Goal: Task Accomplishment & Management: Manage account settings

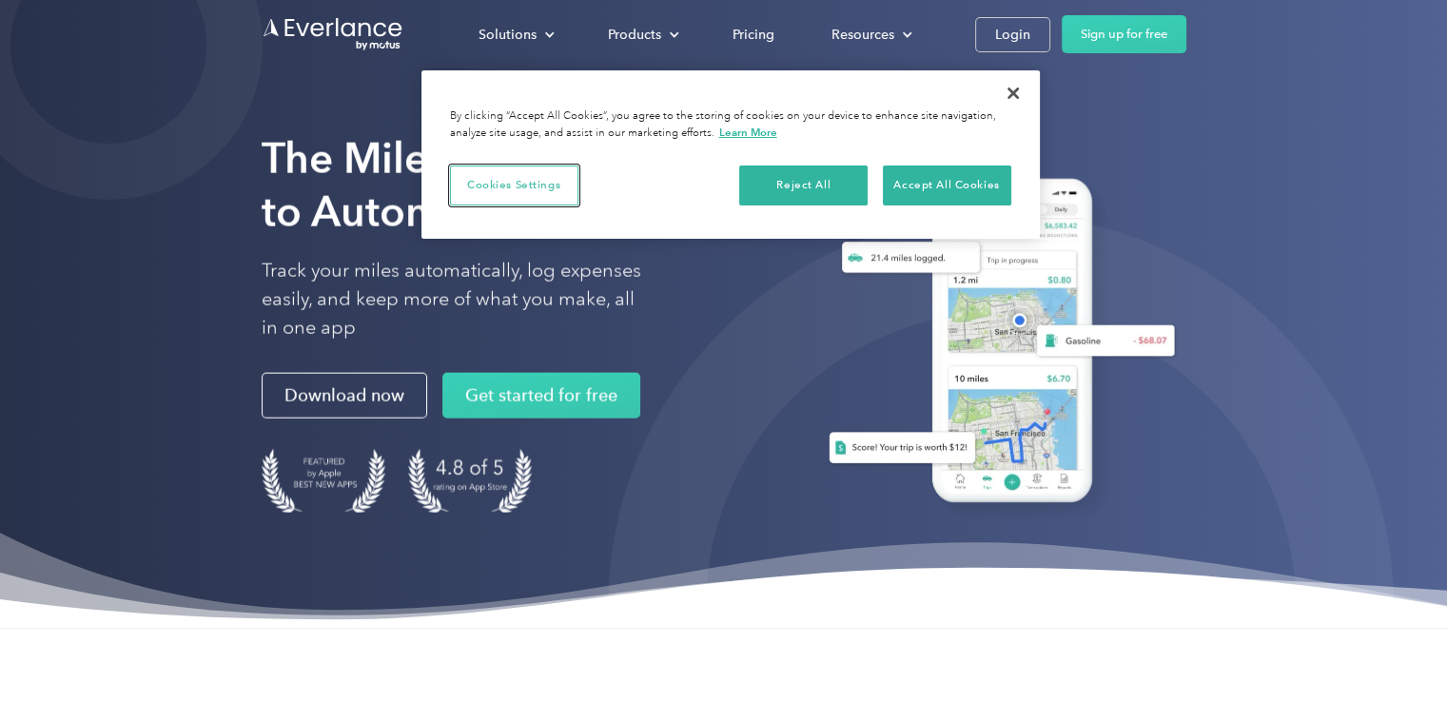
click at [469, 189] on button "Cookies Settings" at bounding box center [514, 185] width 128 height 40
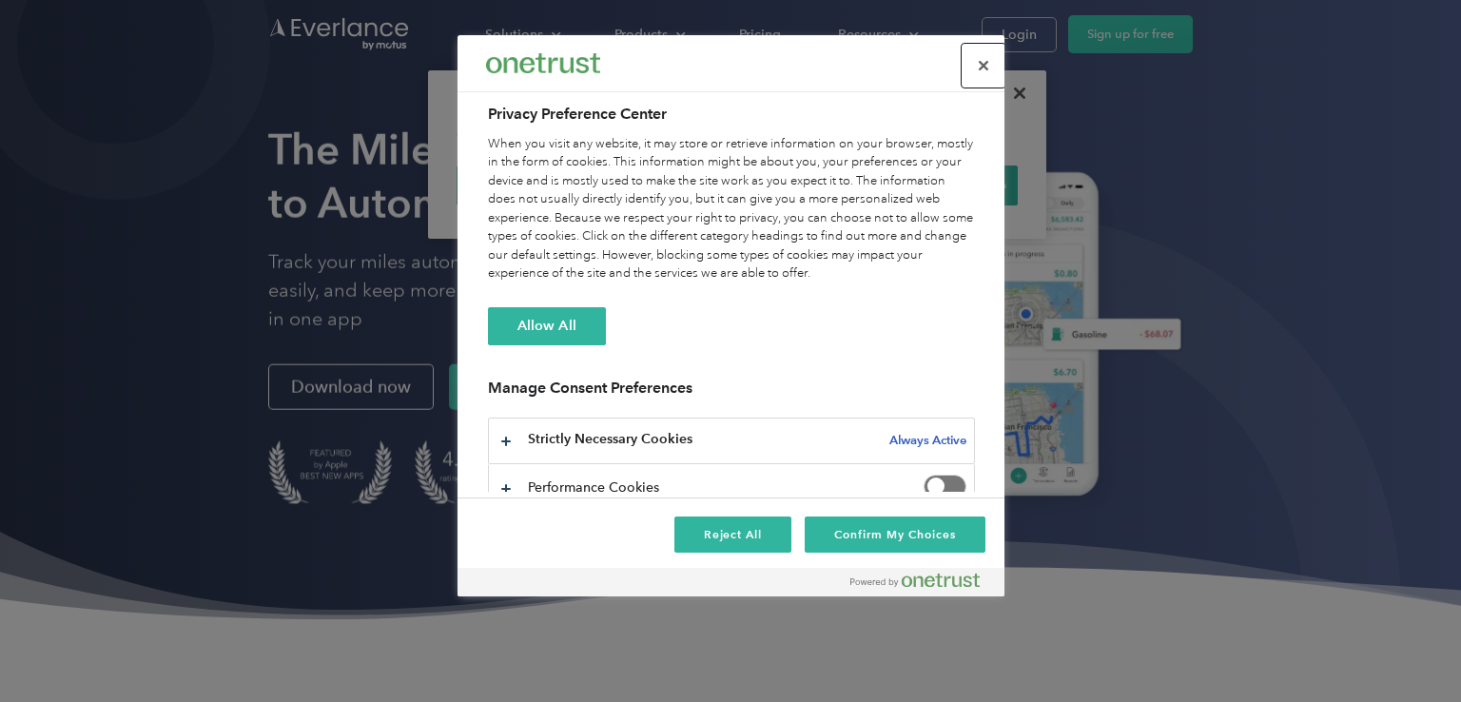
scroll to position [120, 0]
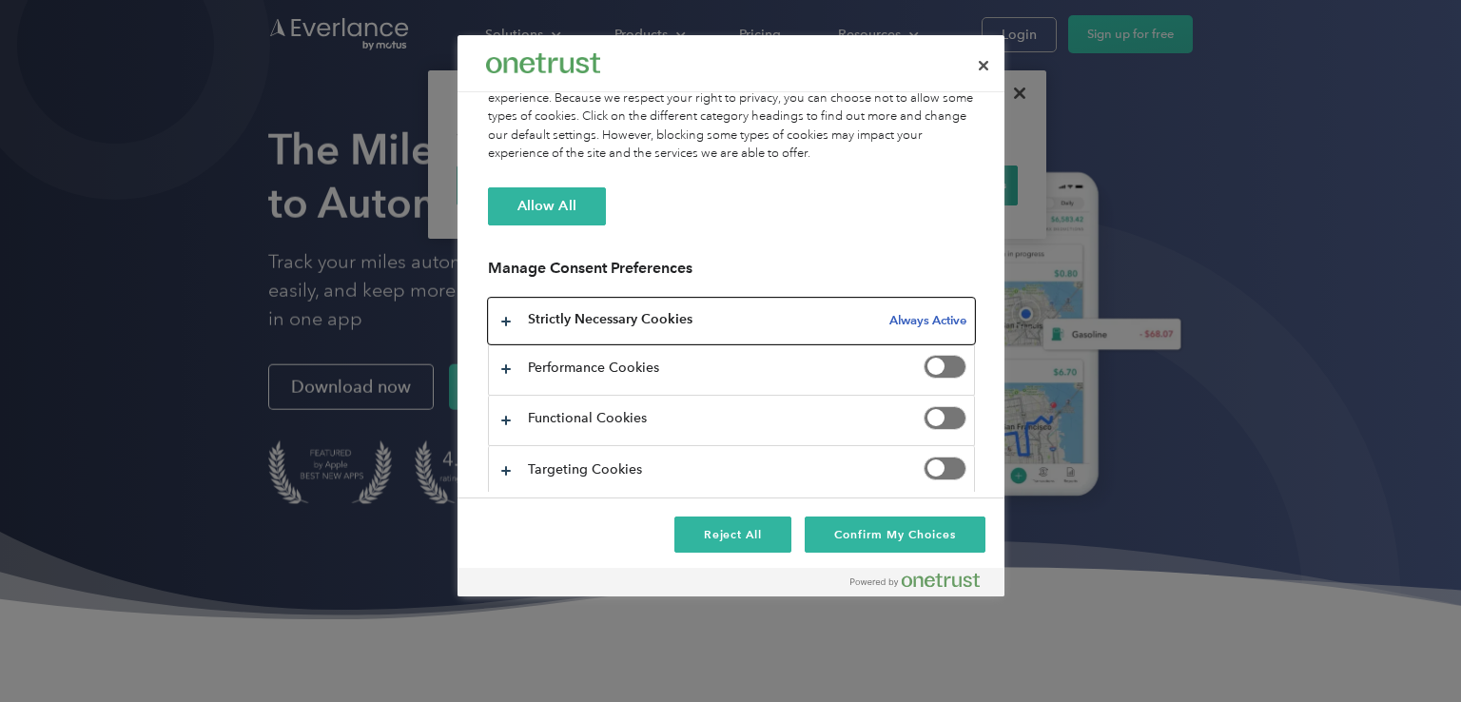
click at [502, 315] on button "Privacy Preference Center" at bounding box center [731, 321] width 485 height 45
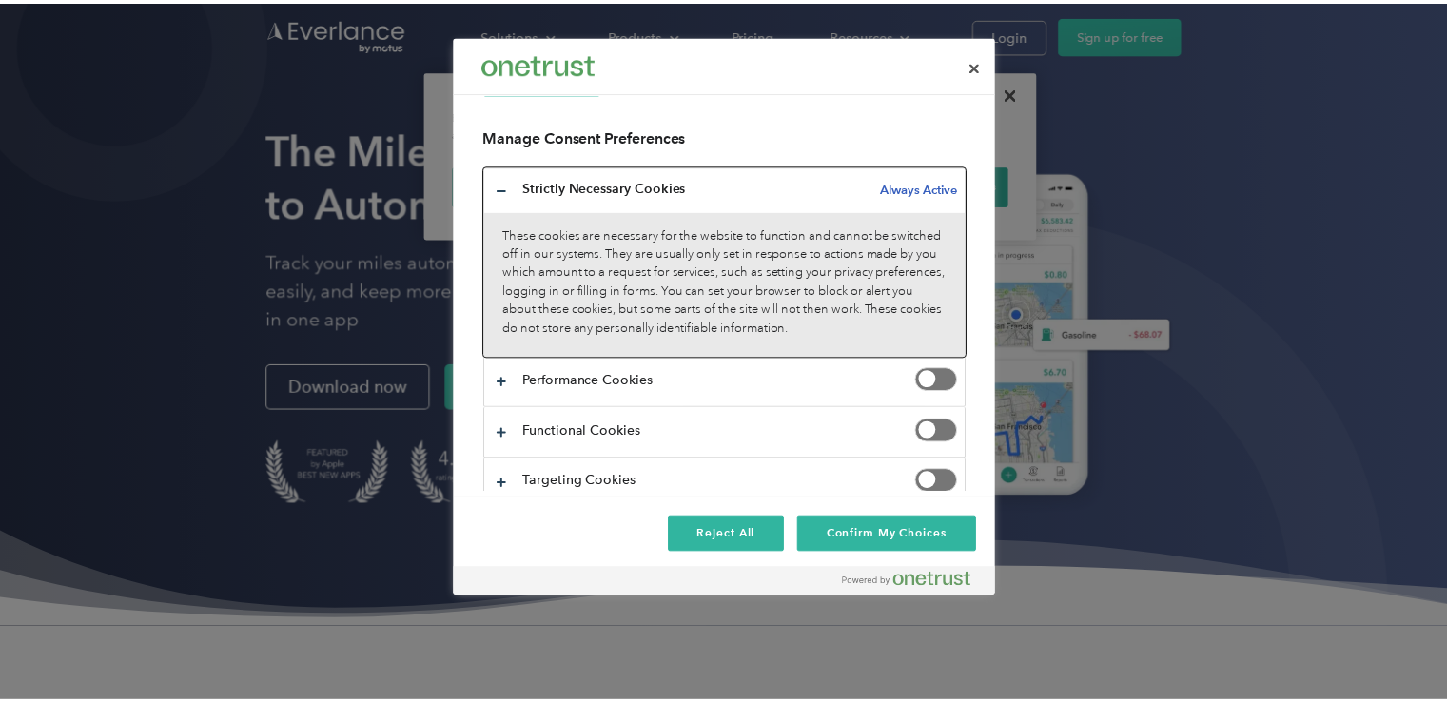
scroll to position [264, 0]
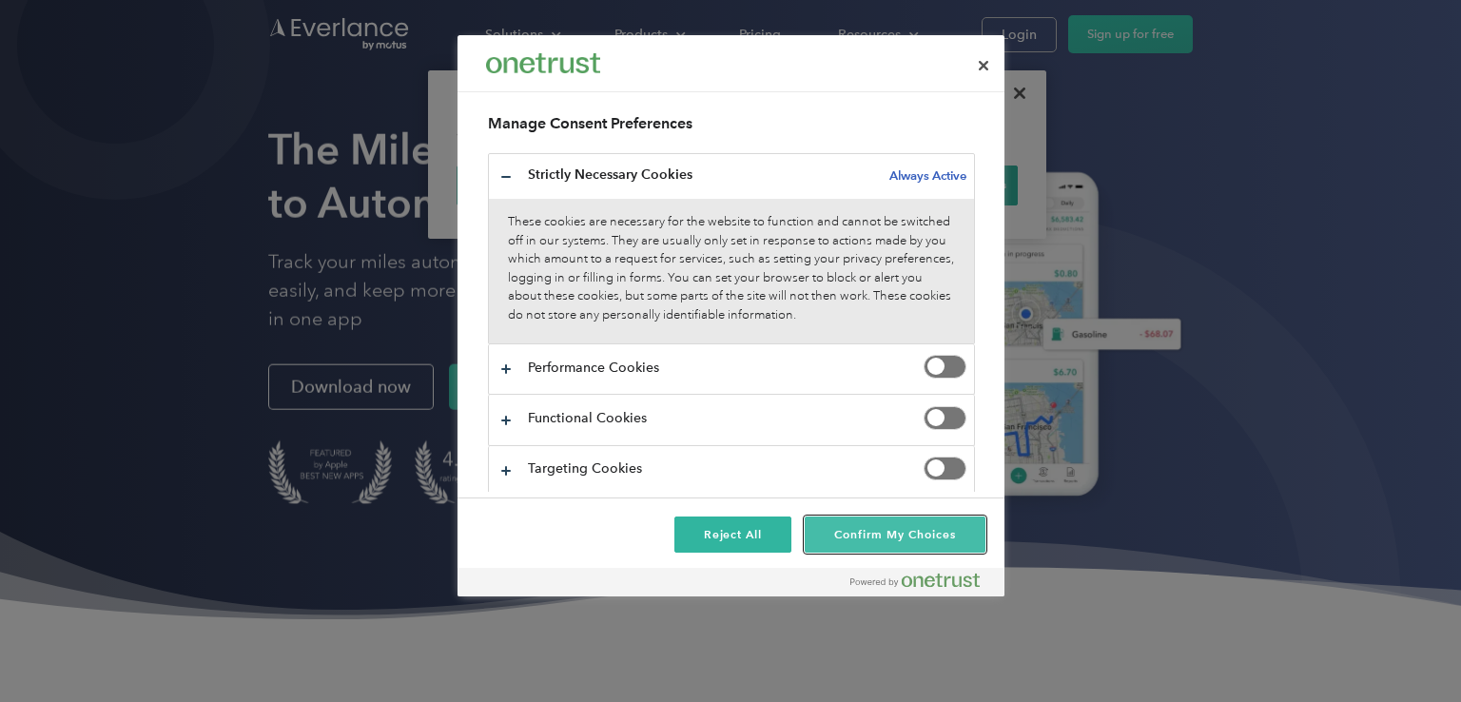
click at [849, 544] on button "Confirm My Choices" at bounding box center [895, 534] width 180 height 36
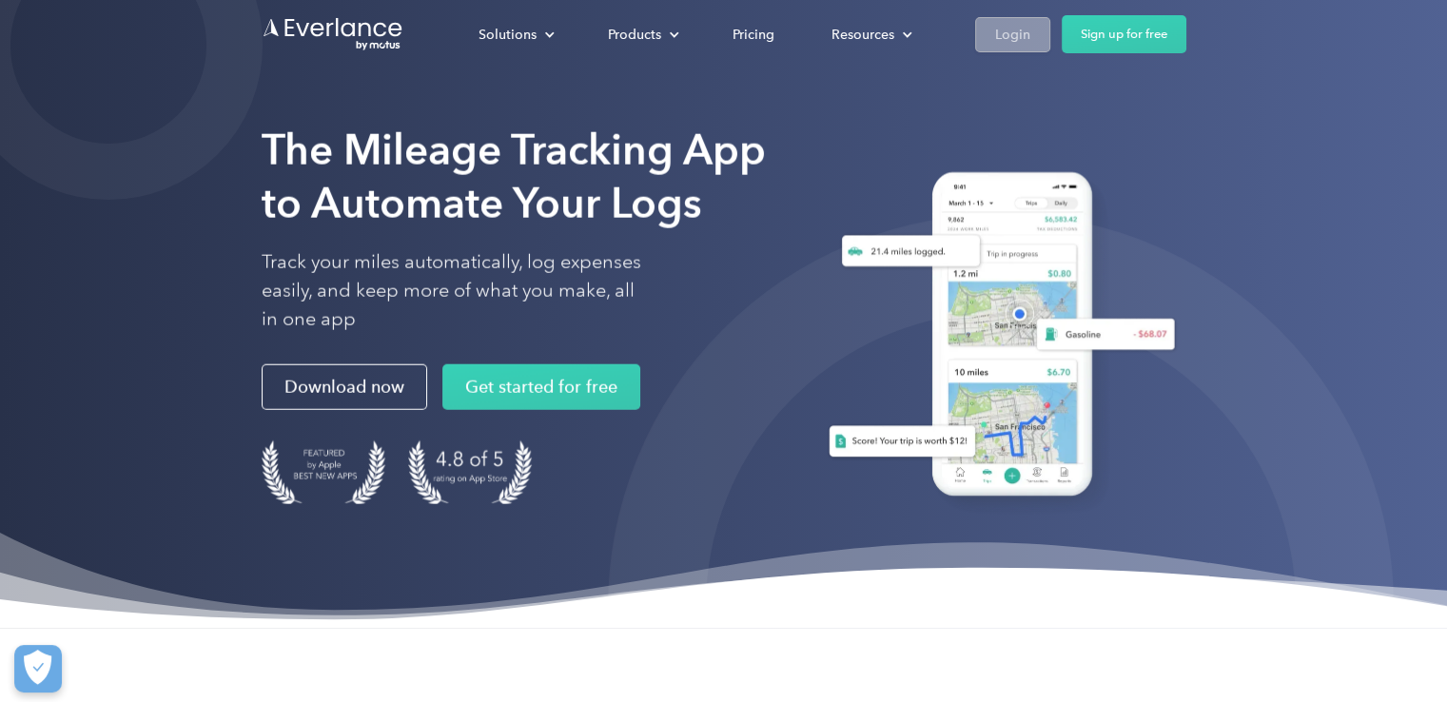
click at [1023, 43] on div "Login" at bounding box center [1012, 35] width 35 height 24
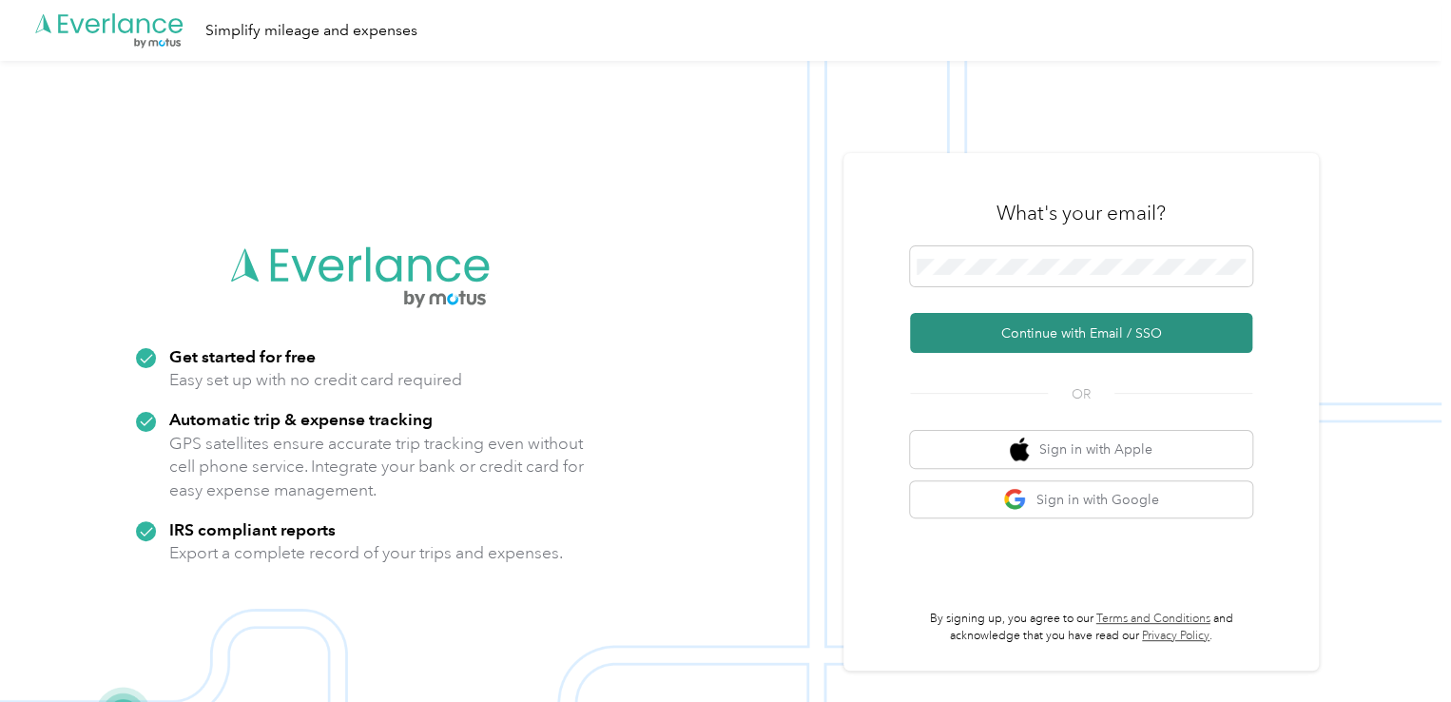
click at [1096, 321] on button "Continue with Email / SSO" at bounding box center [1081, 333] width 342 height 40
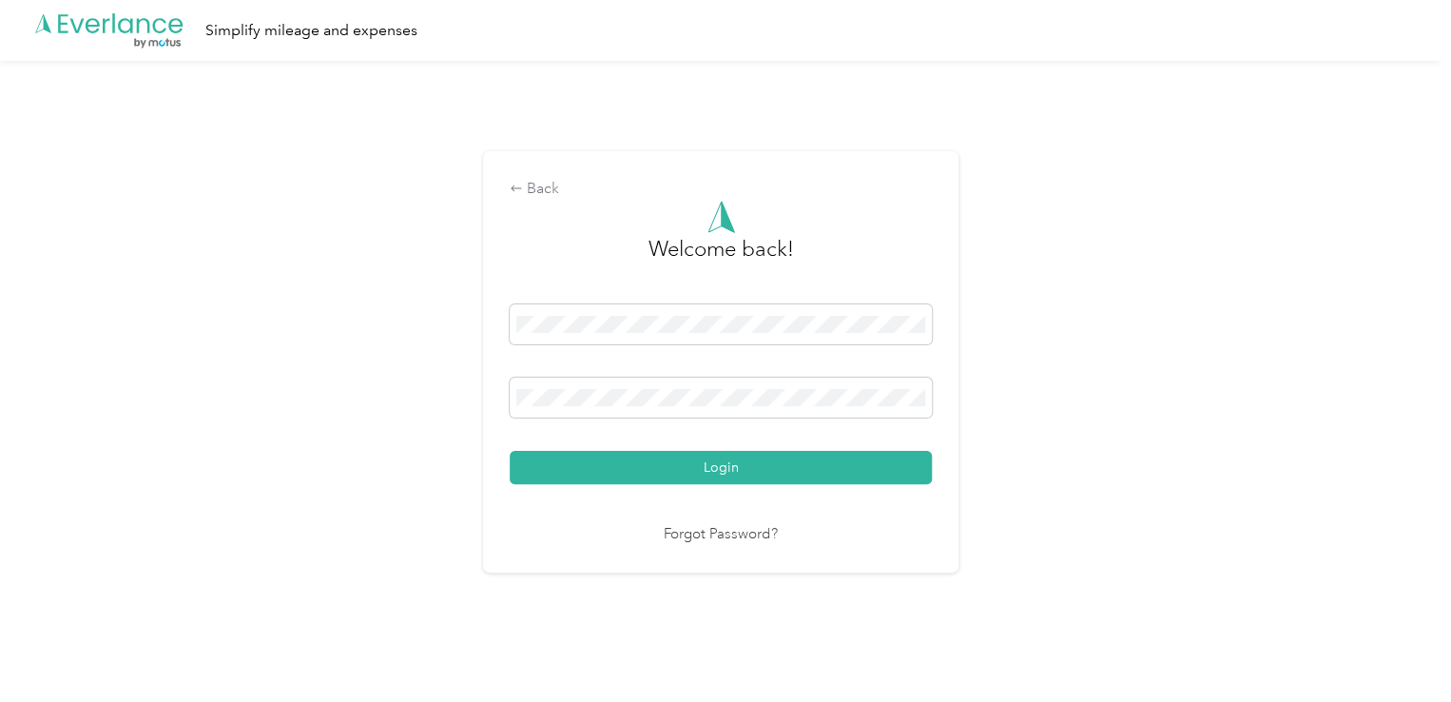
click at [510, 451] on button "Login" at bounding box center [721, 467] width 422 height 33
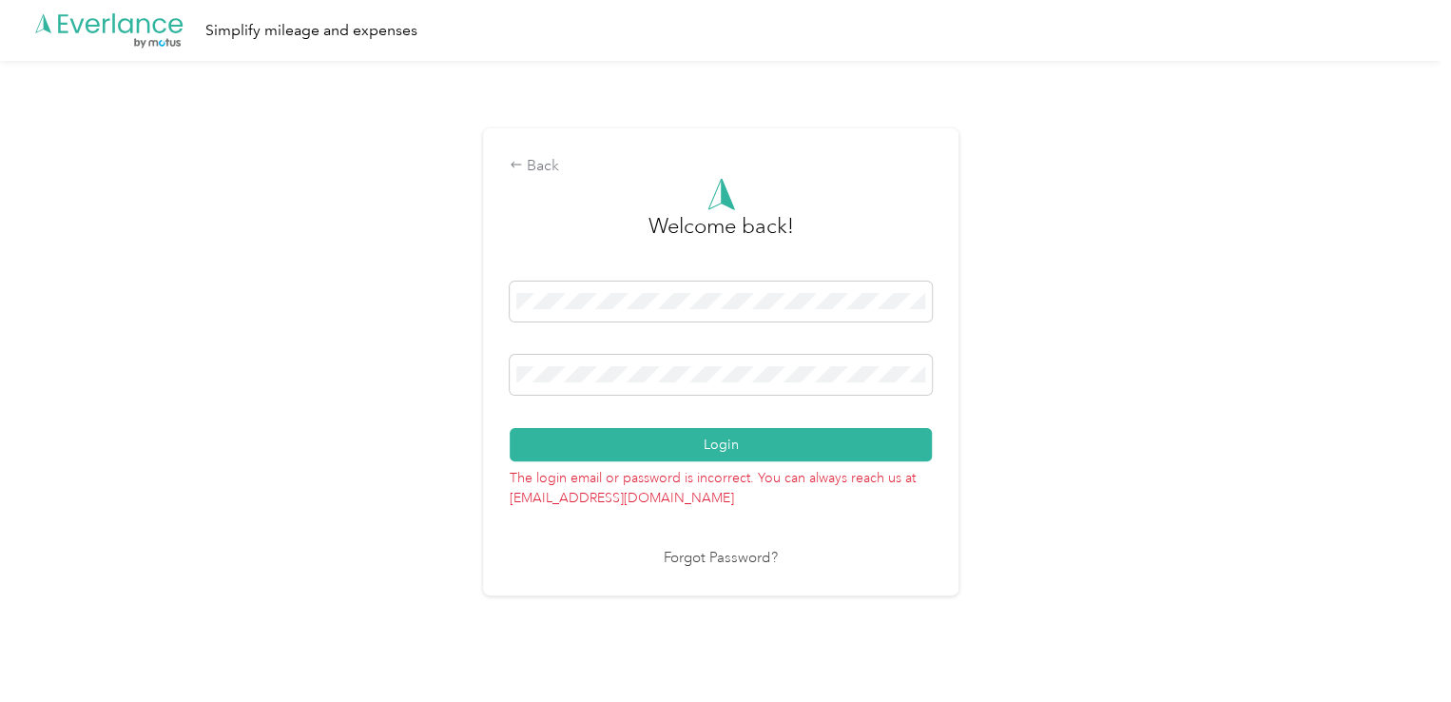
click at [699, 572] on div "Back Welcome back! Login The login email or password is incorrect. You can alwa…" at bounding box center [721, 361] width 476 height 467
click at [494, 348] on div "Back Welcome back! Login The login email or password is incorrect. You can alwa…" at bounding box center [721, 361] width 476 height 467
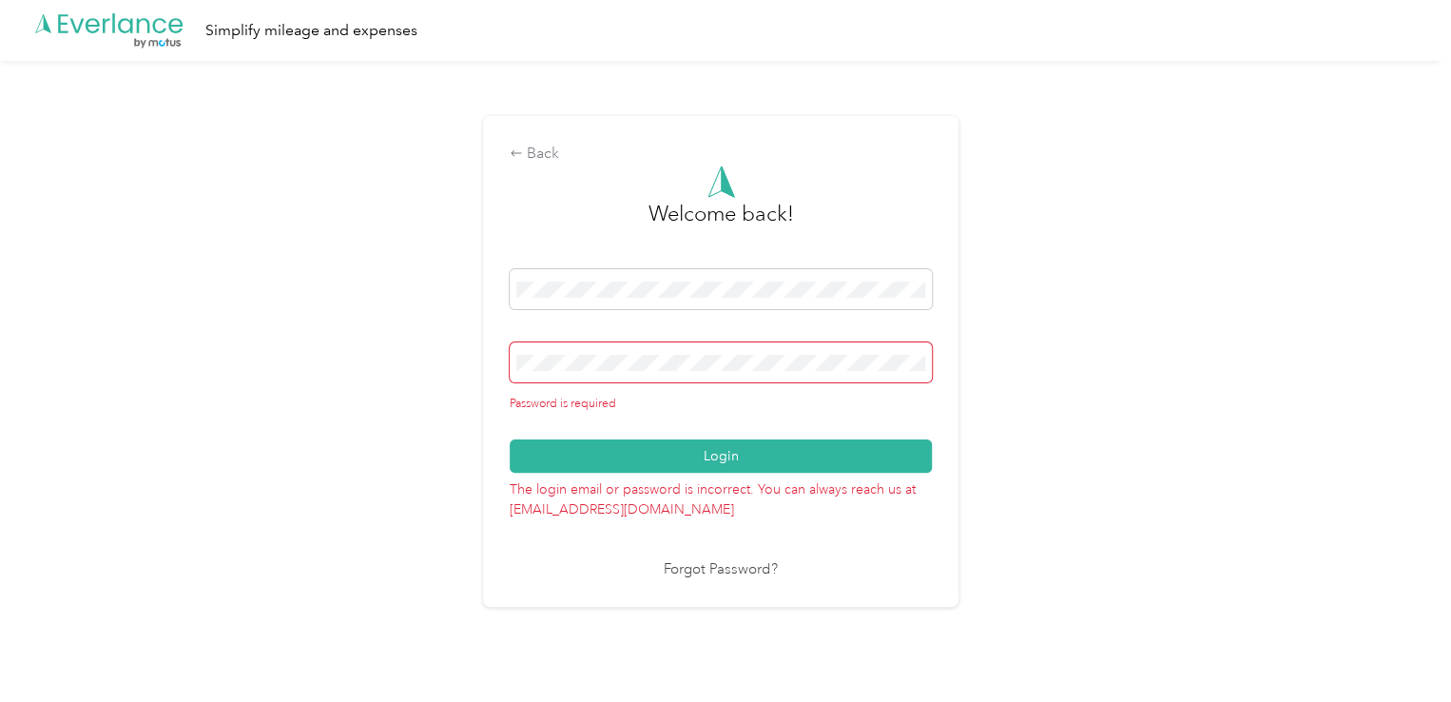
click at [735, 572] on link "Forgot Password?" at bounding box center [721, 570] width 114 height 22
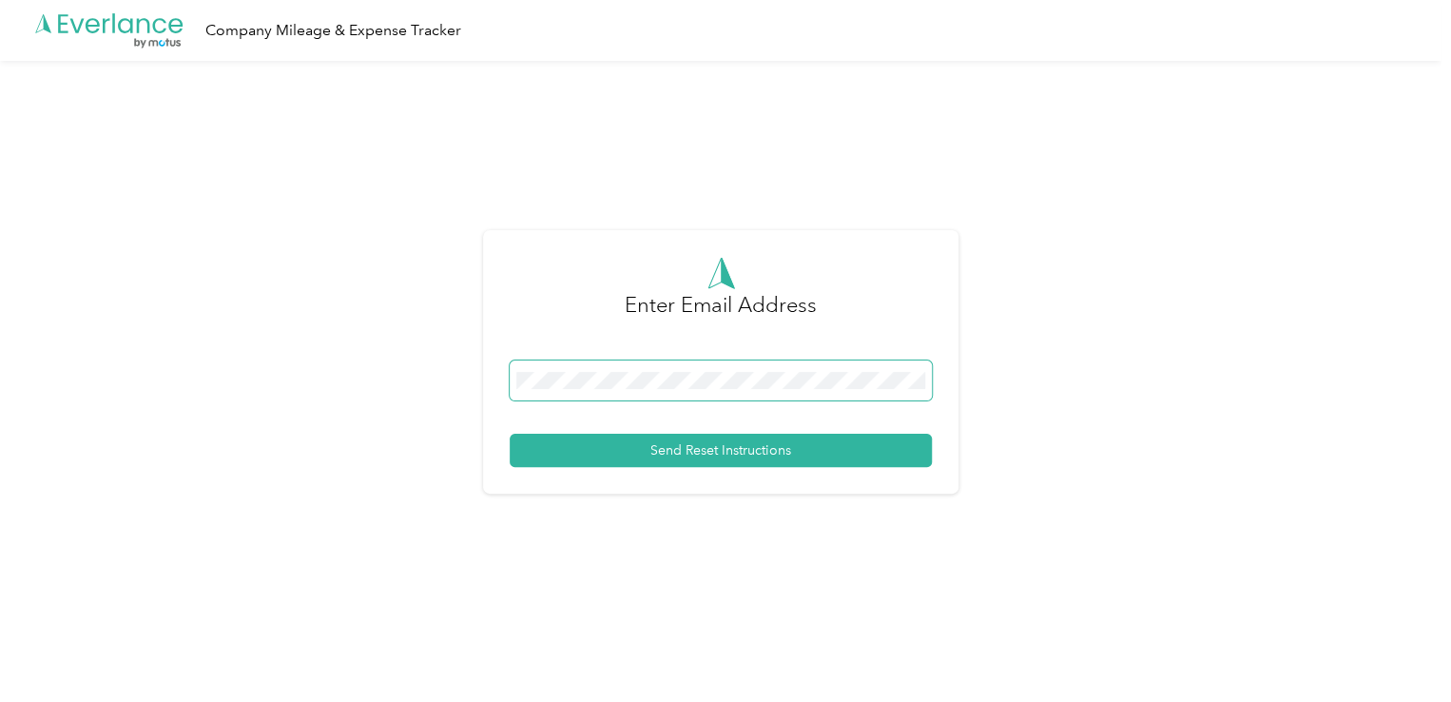
click at [712, 365] on span at bounding box center [721, 380] width 422 height 40
click at [699, 432] on div "Send Reset Instructions" at bounding box center [721, 413] width 422 height 107
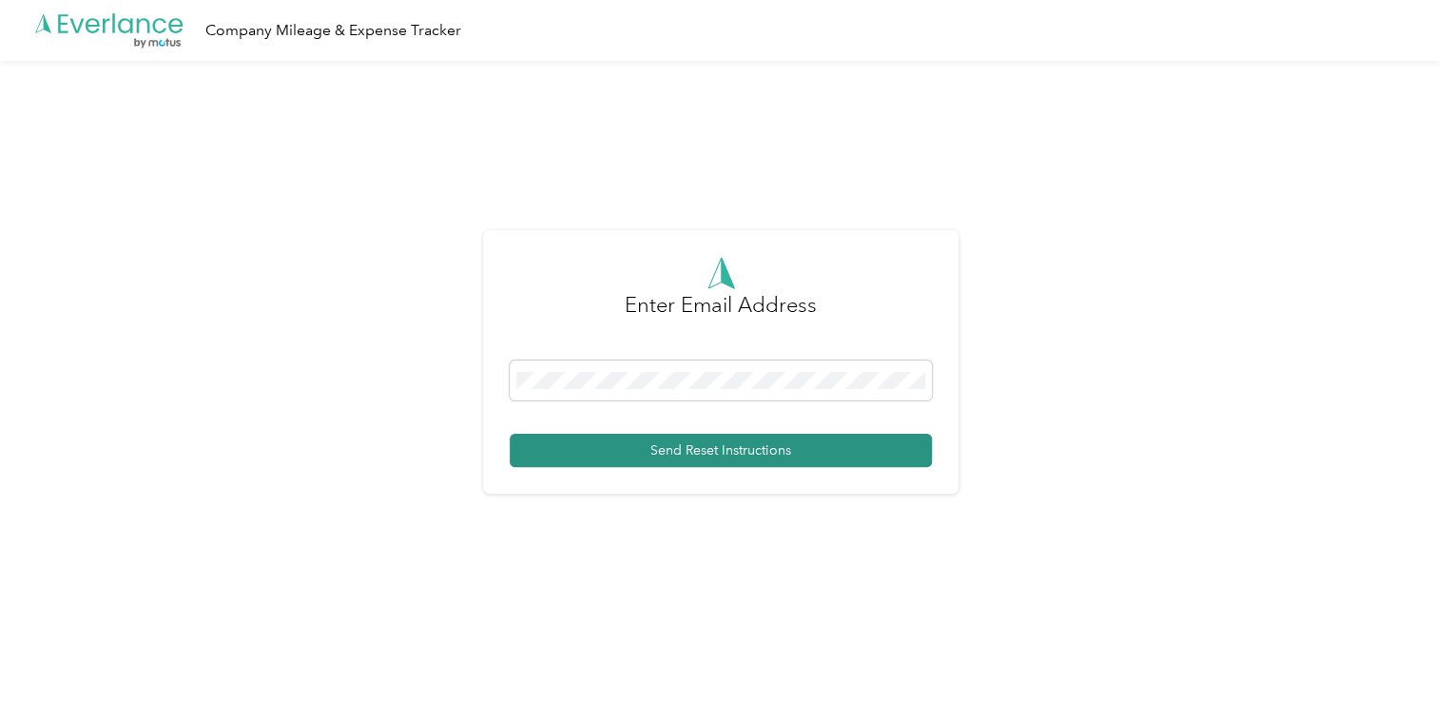
click at [699, 454] on button "Send Reset Instructions" at bounding box center [721, 450] width 422 height 33
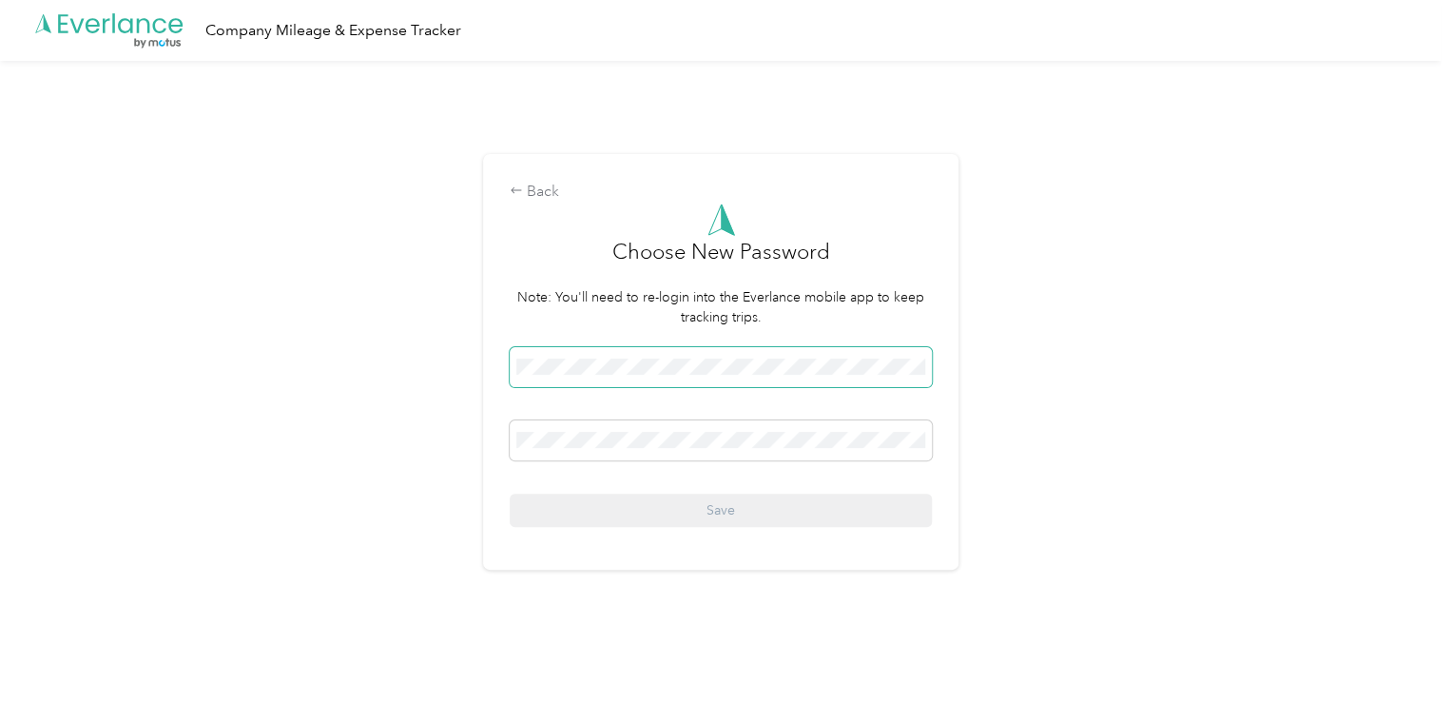
click at [654, 381] on span at bounding box center [721, 367] width 422 height 40
click at [655, 356] on span at bounding box center [721, 367] width 422 height 40
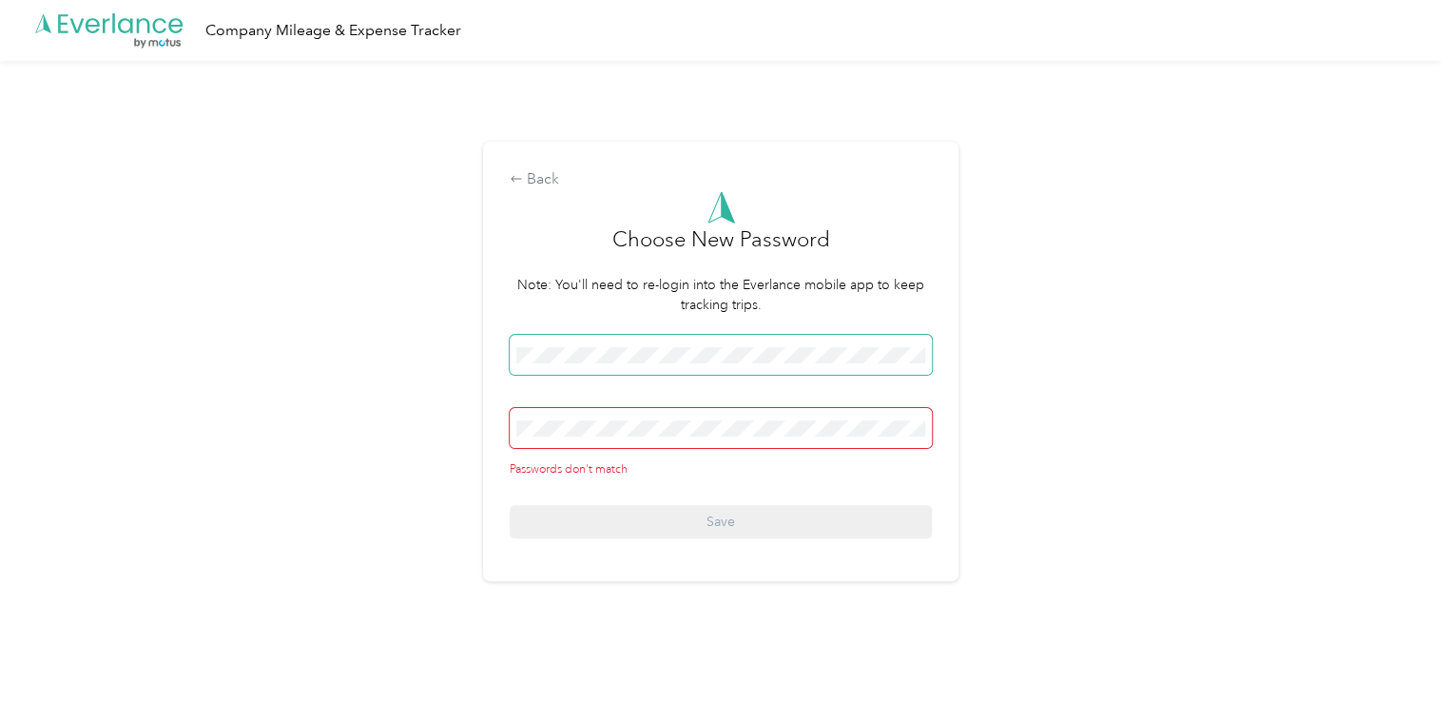
click at [510, 505] on button "Save" at bounding box center [721, 521] width 422 height 33
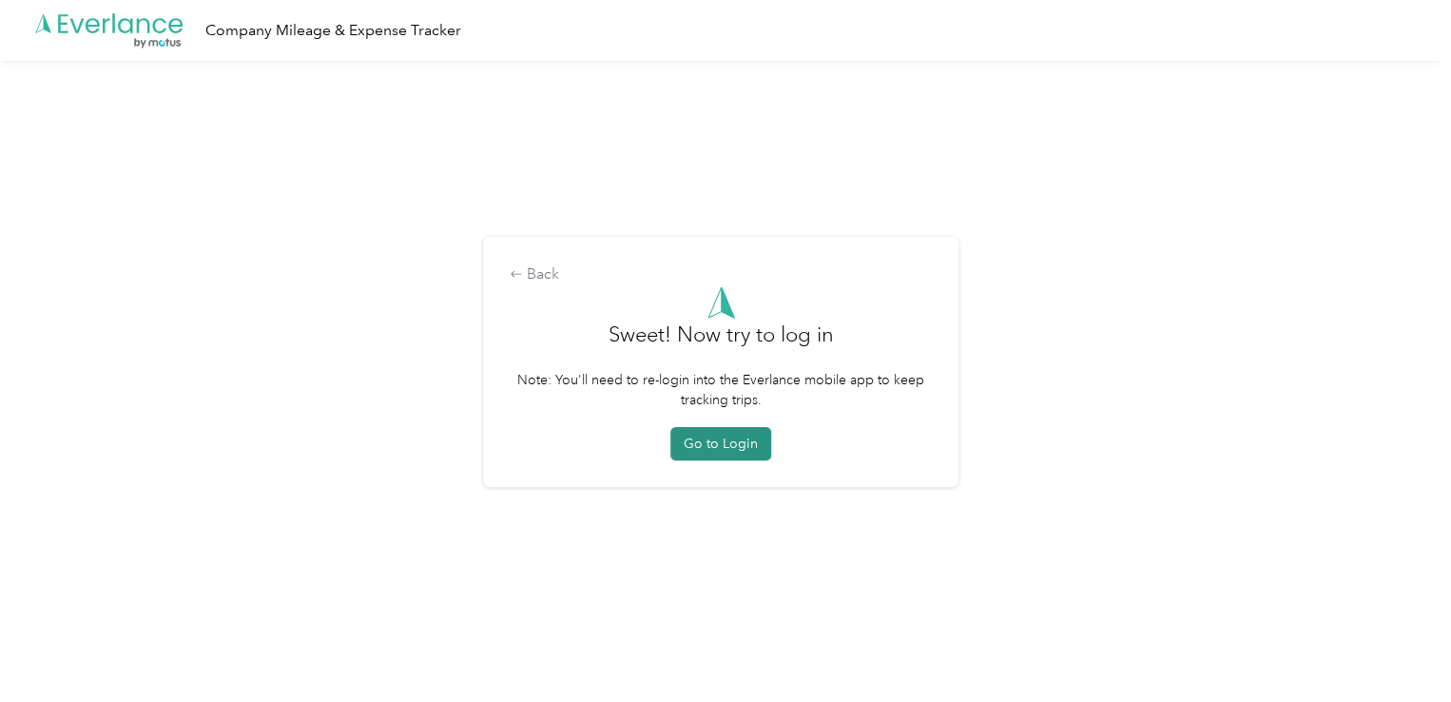
click at [730, 447] on button "Go to Login" at bounding box center [720, 443] width 101 height 33
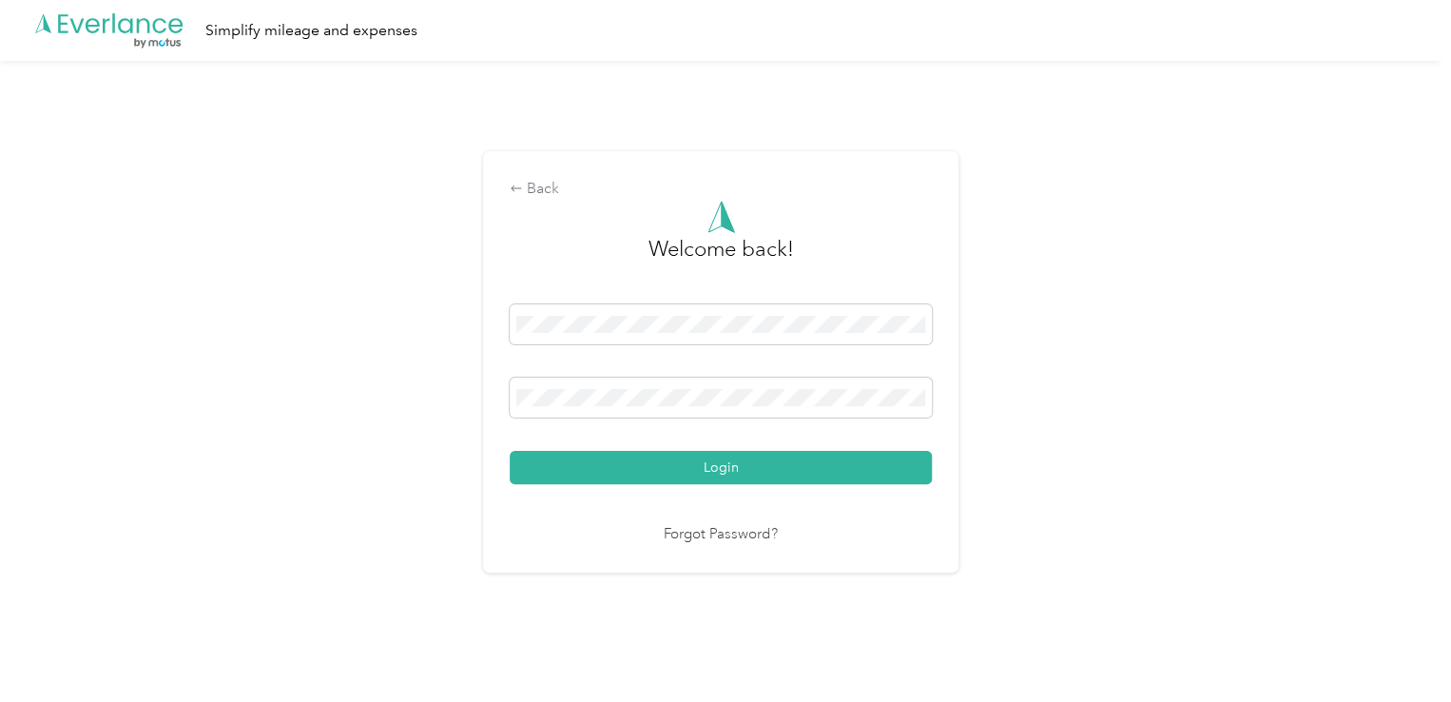
click at [748, 291] on form "Welcome back! Login" at bounding box center [721, 342] width 422 height 283
click at [510, 451] on button "Login" at bounding box center [721, 467] width 422 height 33
